Goal: Communication & Community: Answer question/provide support

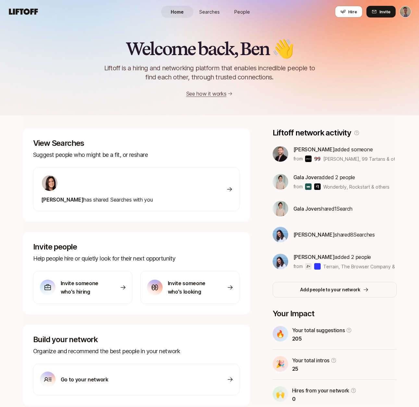
click at [205, 13] on span "Searches" at bounding box center [209, 11] width 20 height 7
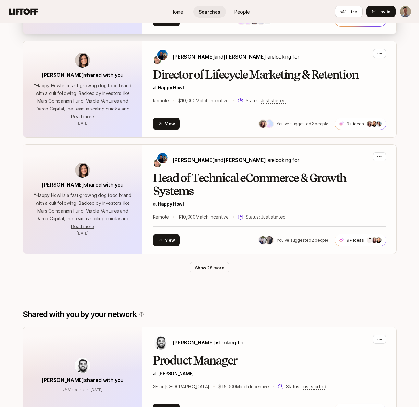
scroll to position [283, 0]
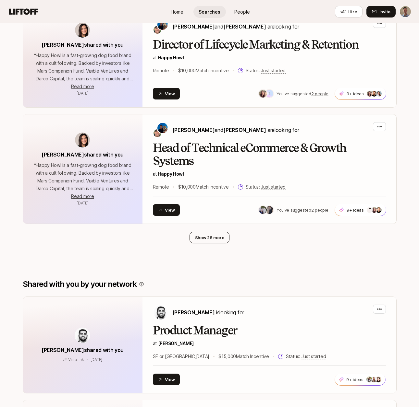
click at [209, 237] on button "Show 28 more" at bounding box center [209, 238] width 40 height 12
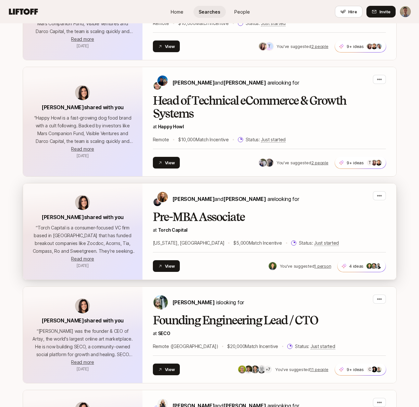
scroll to position [334, 0]
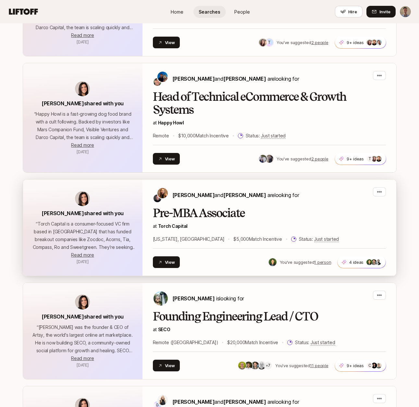
click at [200, 218] on h2 "Pre-MBA Associate" at bounding box center [269, 213] width 233 height 13
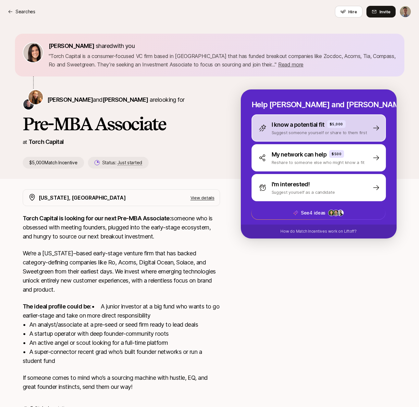
click at [298, 126] on p "I know a potential fit" at bounding box center [297, 124] width 53 height 9
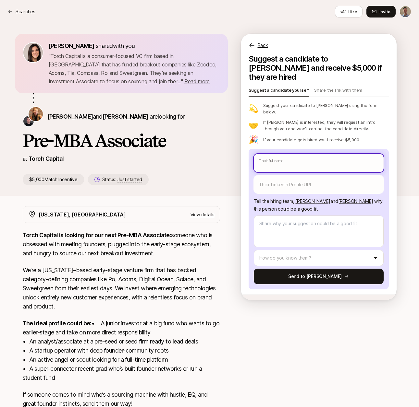
click at [277, 154] on input "text" at bounding box center [319, 163] width 130 height 18
type textarea "x"
type input "S"
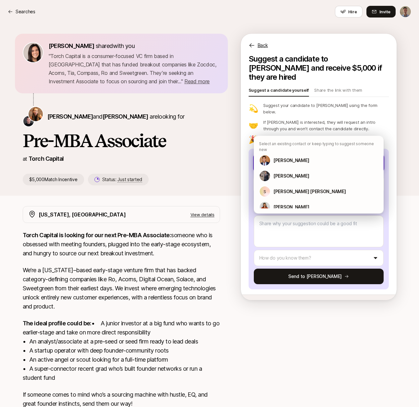
type textarea "x"
type input "Sh"
type textarea "x"
type input "She"
type textarea "x"
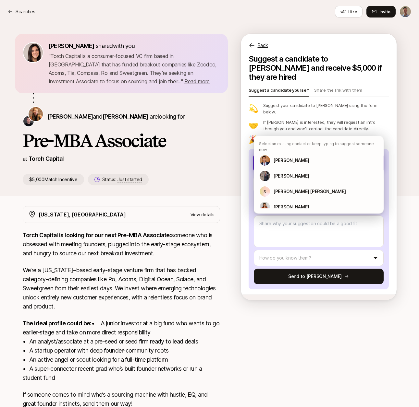
type input "Shel"
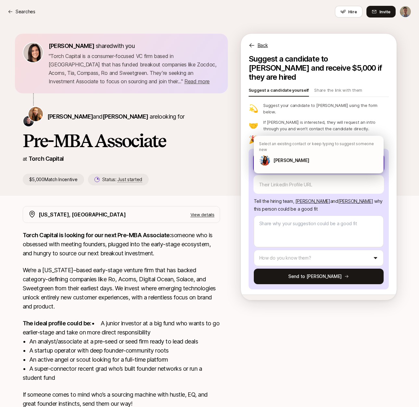
type textarea "x"
type input "Shelb"
type textarea "x"
type input "[PERSON_NAME]"
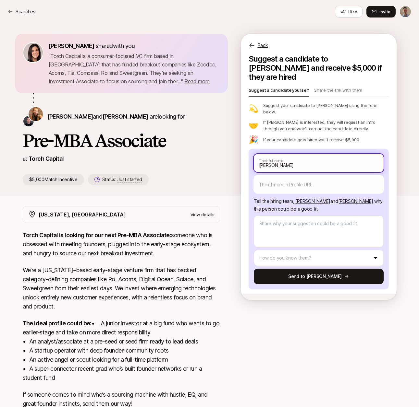
type textarea "x"
type input "[PERSON_NAME]"
type textarea "x"
type input "[PERSON_NAME]"
type textarea "x"
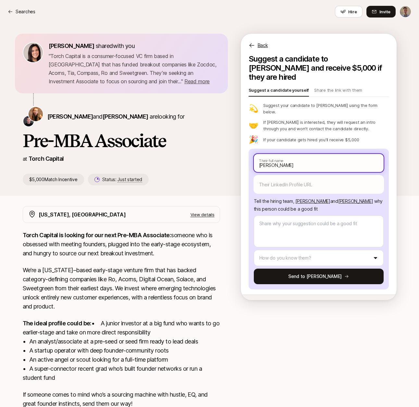
type input "[PERSON_NAME]"
type textarea "x"
type input "[PERSON_NAME]"
type textarea "x"
type input "[PERSON_NAME]"
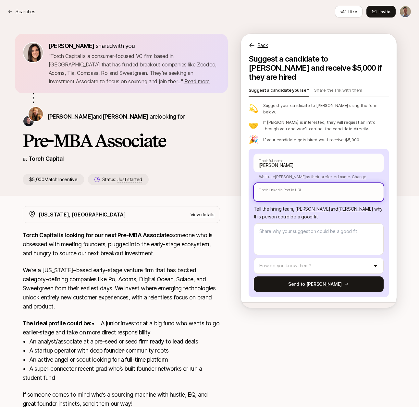
click at [305, 183] on input "text" at bounding box center [319, 192] width 130 height 18
paste input "[URL][DOMAIN_NAME]"
type textarea "x"
type input "[URL][DOMAIN_NAME]"
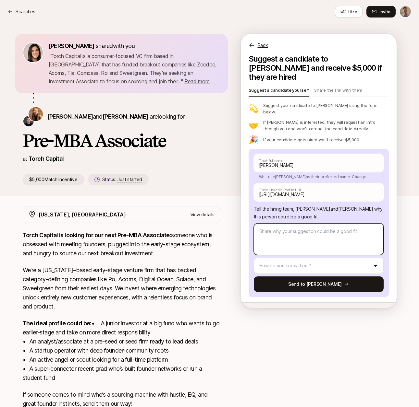
click at [277, 230] on textarea at bounding box center [319, 239] width 130 height 32
type textarea "x"
type textarea "S"
type textarea "x"
type textarea "Sh"
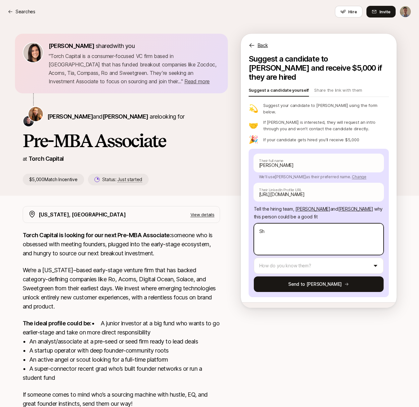
type textarea "x"
type textarea "She"
type textarea "x"
type textarea "Shel"
type textarea "x"
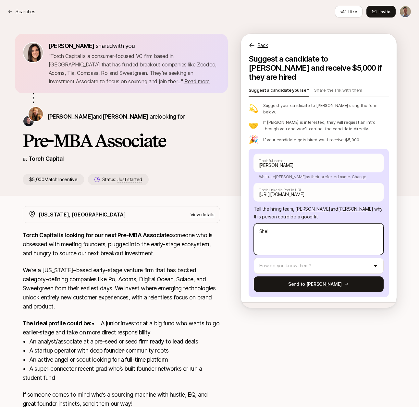
type textarea "Shelb"
type textarea "x"
type textarea "[PERSON_NAME]"
type textarea "x"
type textarea "[PERSON_NAME]"
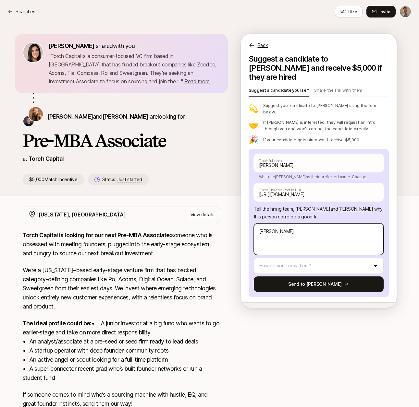
type textarea "x"
type textarea "[PERSON_NAME]"
type textarea "x"
type textarea "[PERSON_NAME] is"
type textarea "x"
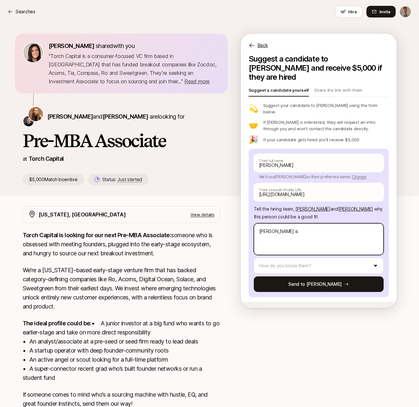
type textarea "[PERSON_NAME] is"
type textarea "x"
type textarea "[PERSON_NAME] is b"
type textarea "x"
type textarea "[PERSON_NAME] is ba"
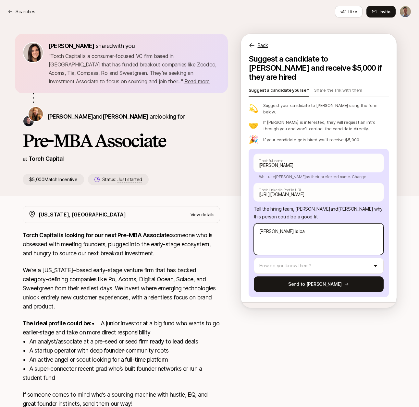
type textarea "x"
type textarea "[PERSON_NAME] is bas"
type textarea "x"
type textarea "Shelby is base"
type textarea "x"
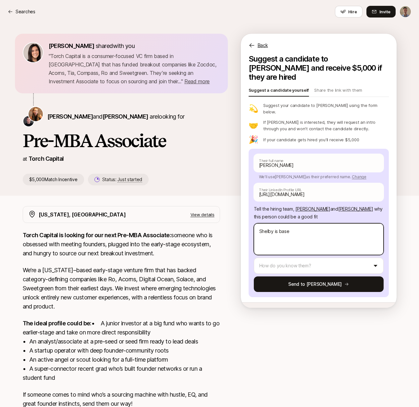
type textarea "[PERSON_NAME] is based"
type textarea "x"
type textarea "[PERSON_NAME] is based"
type textarea "x"
type textarea "[PERSON_NAME] is based i"
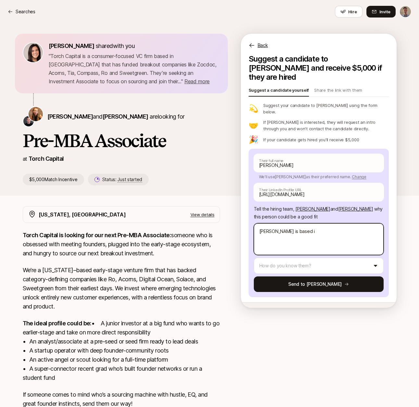
type textarea "x"
type textarea "[PERSON_NAME] is based in"
type textarea "x"
type textarea "[PERSON_NAME] is based in"
type textarea "x"
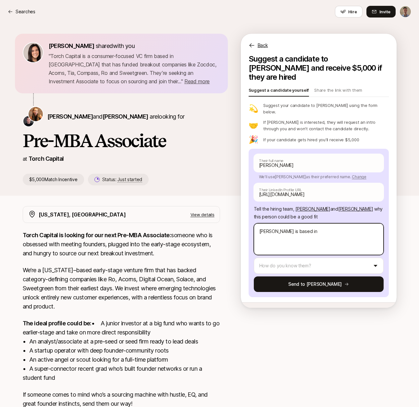
type textarea "[PERSON_NAME] is based in N"
type textarea "x"
type textarea "[PERSON_NAME] is based in [GEOGRAPHIC_DATA]"
type textarea "x"
type textarea "[PERSON_NAME] is based in [GEOGRAPHIC_DATA]"
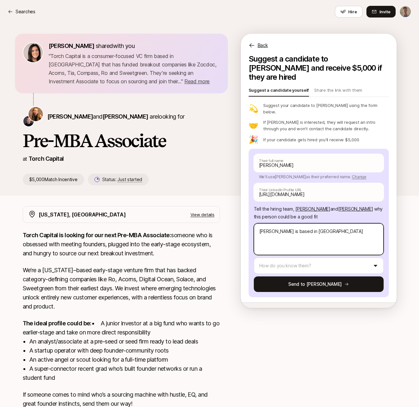
type textarea "x"
type textarea "[PERSON_NAME] is based in [GEOGRAPHIC_DATA]"
type textarea "x"
type textarea "[PERSON_NAME] is based in [GEOGRAPHIC_DATA] a"
type textarea "x"
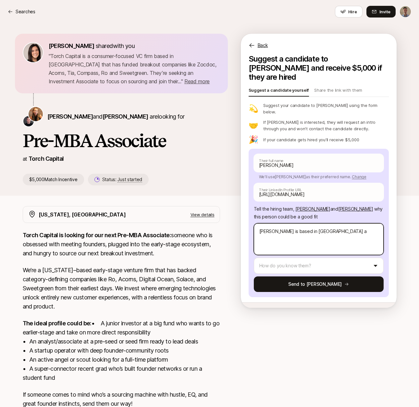
type textarea "[PERSON_NAME] is based in [GEOGRAPHIC_DATA] an"
type textarea "x"
type textarea "[PERSON_NAME] is based in [GEOGRAPHIC_DATA] and"
type textarea "x"
type textarea "[PERSON_NAME] is based in [GEOGRAPHIC_DATA] and"
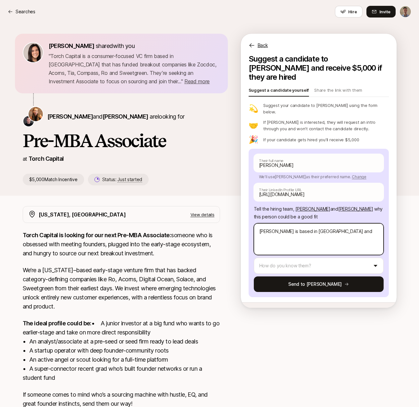
type textarea "x"
type textarea "[PERSON_NAME] is based in [GEOGRAPHIC_DATA] and h"
type textarea "x"
type textarea "[PERSON_NAME] is based in [GEOGRAPHIC_DATA] and ha"
type textarea "x"
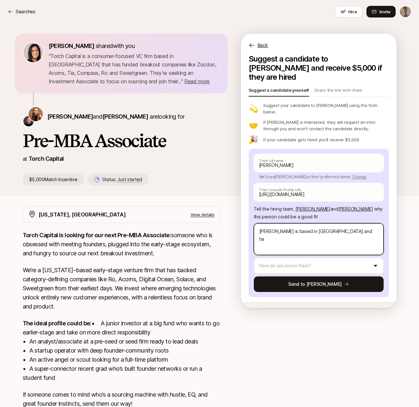
type textarea "[PERSON_NAME] is based in [GEOGRAPHIC_DATA] and has"
type textarea "x"
type textarea "[PERSON_NAME] is based in [GEOGRAPHIC_DATA] and has"
type textarea "x"
type textarea "[PERSON_NAME] is based in [GEOGRAPHIC_DATA] and has a"
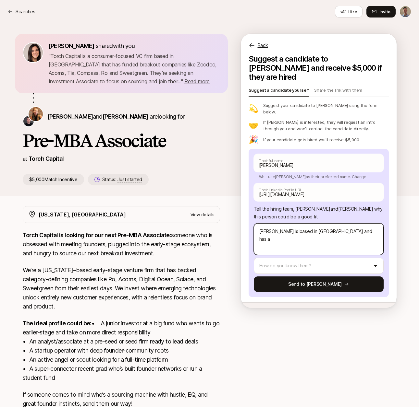
type textarea "x"
type textarea "[PERSON_NAME] is based in [GEOGRAPHIC_DATA] and has a"
type textarea "x"
type textarea "[PERSON_NAME] is based in [GEOGRAPHIC_DATA] and has a s"
type textarea "x"
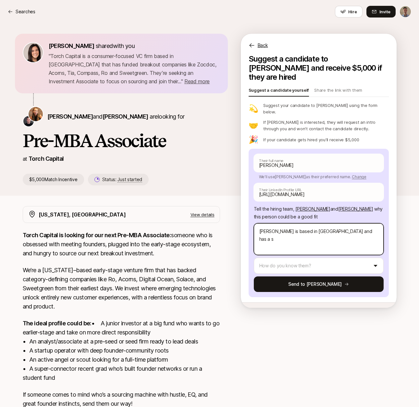
type textarea "[PERSON_NAME] is based in [GEOGRAPHIC_DATA] and has a st"
type textarea "x"
type textarea "[PERSON_NAME] is based in [GEOGRAPHIC_DATA] and has a str"
type textarea "x"
type textarea "[PERSON_NAME] is based in [GEOGRAPHIC_DATA] and has a stro"
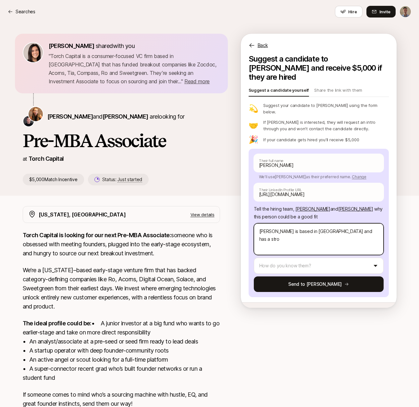
type textarea "x"
type textarea "[PERSON_NAME] is based in [GEOGRAPHIC_DATA] and has a stron"
type textarea "x"
type textarea "[PERSON_NAME] is based in [GEOGRAPHIC_DATA] and has a strong"
type textarea "x"
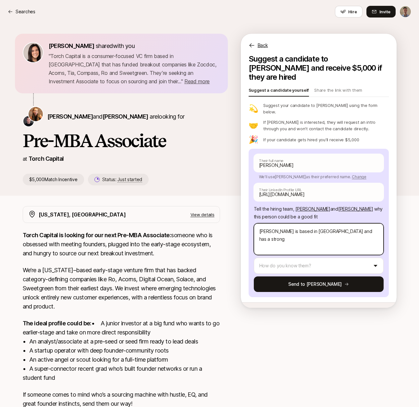
type textarea "[PERSON_NAME] is based in [GEOGRAPHIC_DATA] and has a strong"
type textarea "x"
type textarea "[PERSON_NAME] is based in [GEOGRAPHIC_DATA] and has a strong o"
type textarea "x"
type textarea "[PERSON_NAME] is based in [GEOGRAPHIC_DATA] and has a strong op"
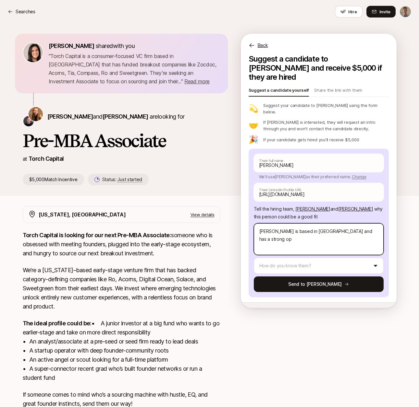
type textarea "x"
type textarea "[PERSON_NAME] is based in [GEOGRAPHIC_DATA] and has a strong ope"
type textarea "x"
type textarea "[PERSON_NAME] is based in [GEOGRAPHIC_DATA] and has a strong oper"
type textarea "x"
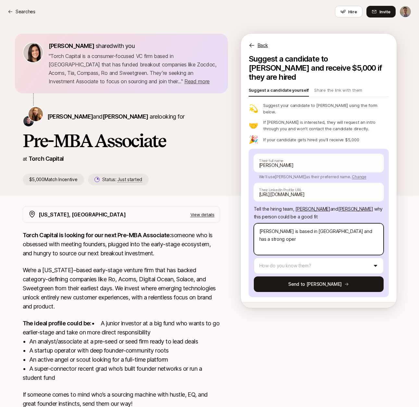
type textarea "[PERSON_NAME] is based in [GEOGRAPHIC_DATA] and has a strong opera"
type textarea "x"
type textarea "[PERSON_NAME] is based in [GEOGRAPHIC_DATA] and has a strong operat"
type textarea "x"
type textarea "[PERSON_NAME] is based in [GEOGRAPHIC_DATA] and has a strong operati"
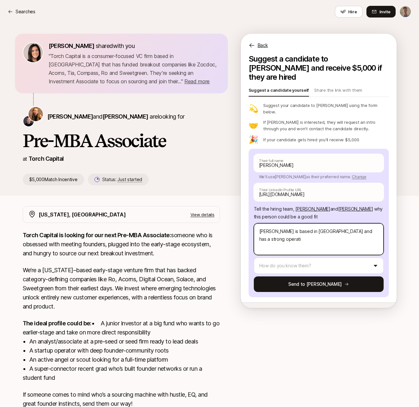
type textarea "x"
type textarea "[PERSON_NAME] is based in [GEOGRAPHIC_DATA] and has a strong operatio"
type textarea "x"
type textarea "[PERSON_NAME] is based in [GEOGRAPHIC_DATA] and has a strong operation"
type textarea "x"
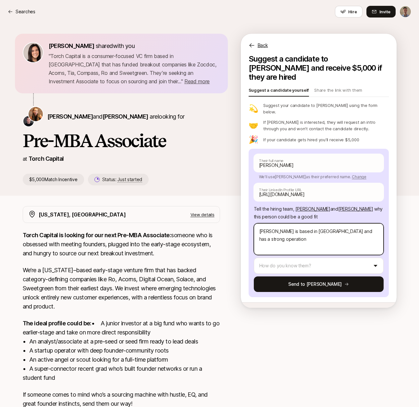
type textarea "[PERSON_NAME] is based in [GEOGRAPHIC_DATA] and has a strong operations"
type textarea "x"
type textarea "[PERSON_NAME] is based in [GEOGRAPHIC_DATA] and has a strong operations"
type textarea "x"
type textarea "[PERSON_NAME] is based in [GEOGRAPHIC_DATA] and has a strong operations a"
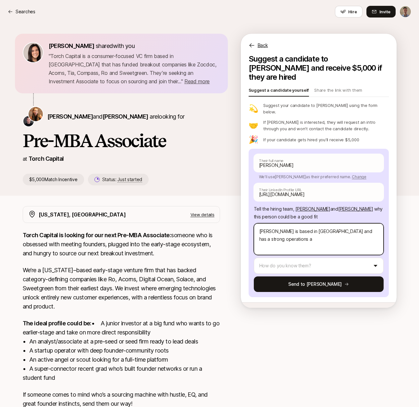
type textarea "x"
type textarea "[PERSON_NAME] is based in [GEOGRAPHIC_DATA] and has a strong operations an"
type textarea "x"
type textarea "[PERSON_NAME] is based in [GEOGRAPHIC_DATA] and has a strong operations and"
type textarea "x"
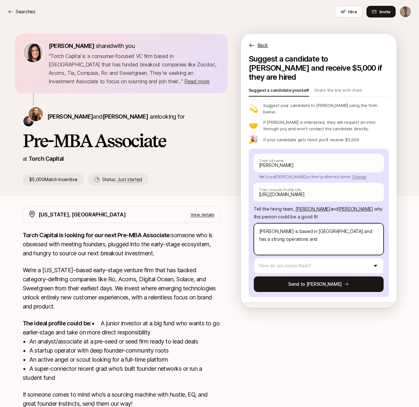
type textarea "[PERSON_NAME] is based in [GEOGRAPHIC_DATA] and has a strong operations and"
type textarea "x"
type textarea "[PERSON_NAME] is based in [GEOGRAPHIC_DATA] and has a strong operations and V"
type textarea "x"
type textarea "[PERSON_NAME] is based in [GEOGRAPHIC_DATA] and has a strong operations and VC"
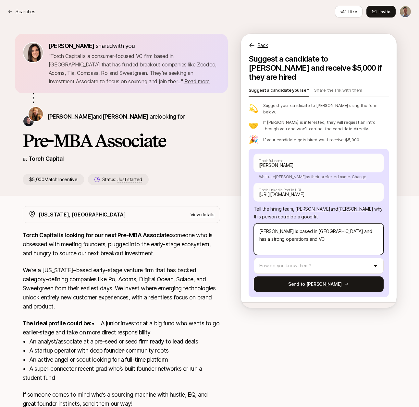
type textarea "x"
type textarea "[PERSON_NAME] is based in [GEOGRAPHIC_DATA] and has a strong operations and VC"
type textarea "x"
type textarea "[PERSON_NAME] is based in [GEOGRAPHIC_DATA] and has a strong operations and VC b"
type textarea "x"
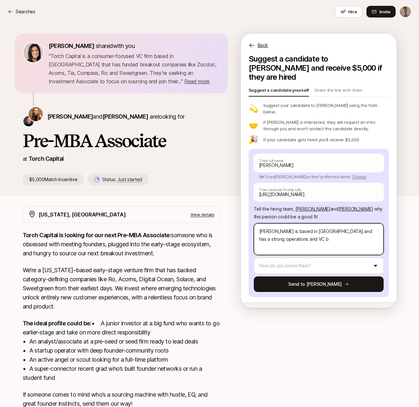
type textarea "[PERSON_NAME] is based in [GEOGRAPHIC_DATA] and has a strong operations and VC …"
type textarea "x"
type textarea "[PERSON_NAME] is based in [GEOGRAPHIC_DATA] and has a strong operations and VC …"
type textarea "x"
type textarea "[PERSON_NAME] is based in [GEOGRAPHIC_DATA] and has a strong operations and VC …"
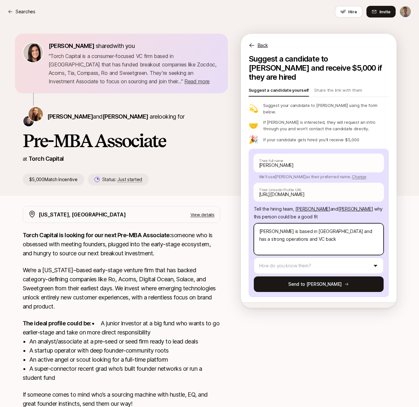
type textarea "x"
type textarea "[PERSON_NAME] is based in [GEOGRAPHIC_DATA] and has a strong operations and VC …"
type textarea "x"
type textarea "[PERSON_NAME] is based in [GEOGRAPHIC_DATA] and has a strong operations and VC …"
type textarea "x"
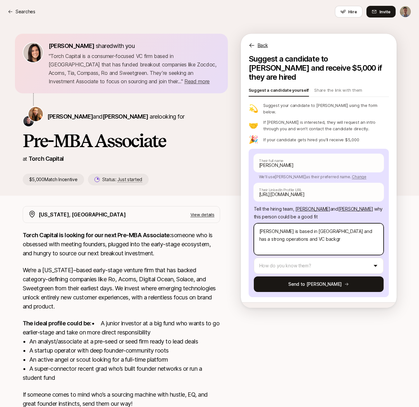
type textarea "[PERSON_NAME] is based in [GEOGRAPHIC_DATA] and has a strong operations and VC …"
type textarea "x"
type textarea "[PERSON_NAME] is based in [GEOGRAPHIC_DATA] and has a strong operations and VC …"
type textarea "x"
type textarea "[PERSON_NAME] is based in [GEOGRAPHIC_DATA] and has a strong operations and VC …"
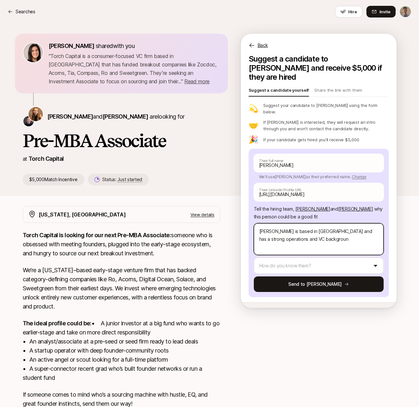
type textarea "x"
type textarea "[PERSON_NAME] is based in [GEOGRAPHIC_DATA] and has a strong operations and VC …"
type textarea "x"
type textarea "[PERSON_NAME] is based in [GEOGRAPHIC_DATA] and has a strong operations and VC …"
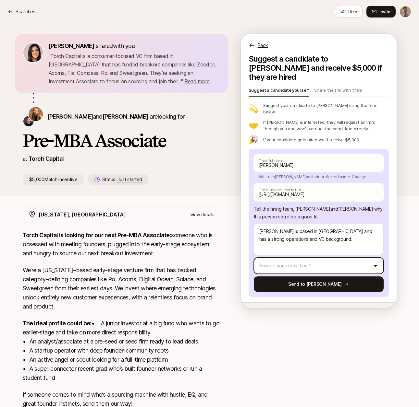
click at [323, 252] on html "Searches Searches Hire Invite [PERSON_NAME] shared with you " Torch Capital is …" at bounding box center [209, 203] width 419 height 407
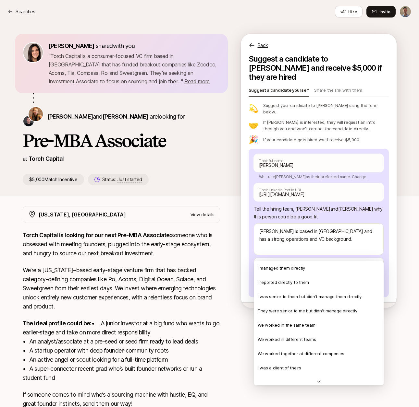
scroll to position [140, 0]
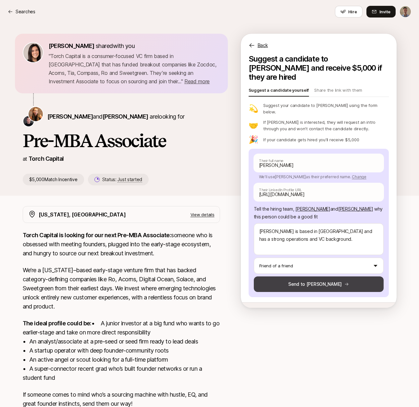
click at [322, 277] on button "Send to [PERSON_NAME]" at bounding box center [319, 285] width 130 height 16
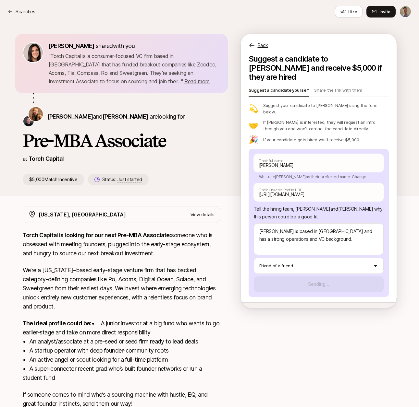
type textarea "x"
